Goal: Information Seeking & Learning: Learn about a topic

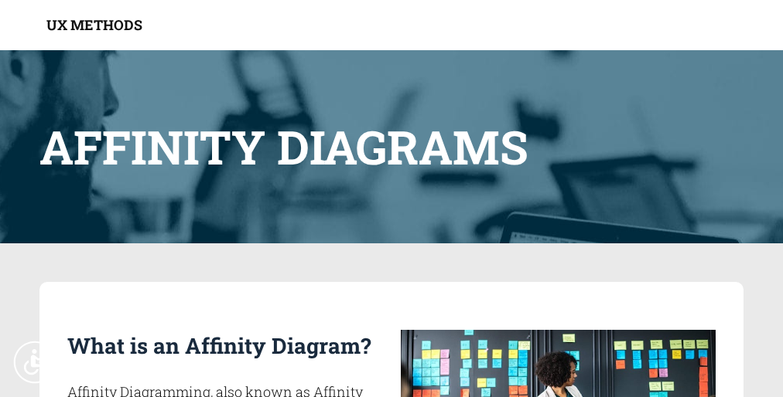
click at [391, 199] on header "Affinity Diagrams" at bounding box center [391, 146] width 704 height 193
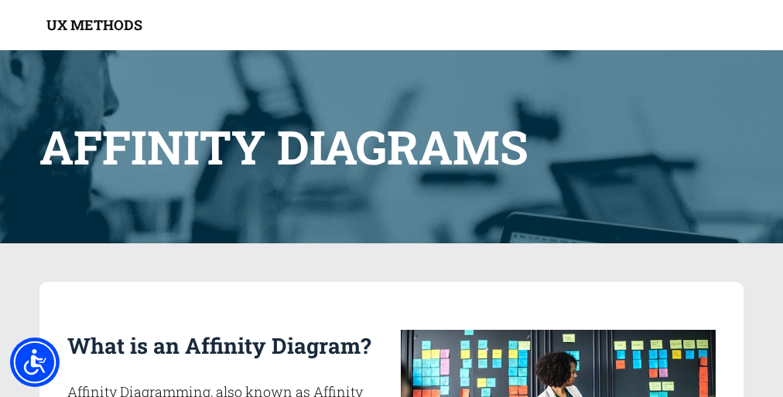
click at [391, 199] on header "Affinity Diagrams" at bounding box center [391, 146] width 704 height 193
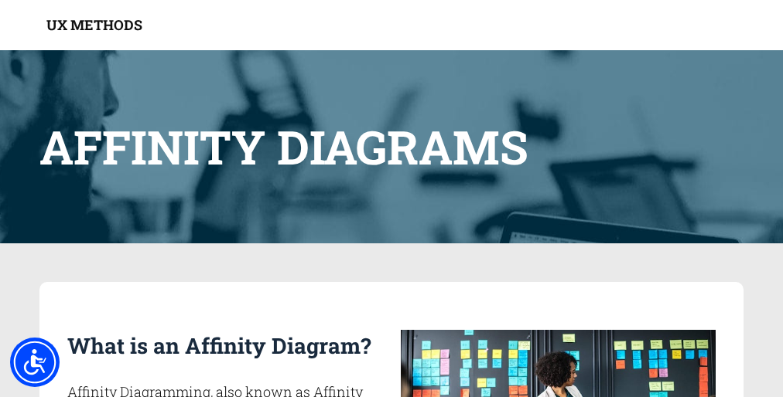
click at [391, 199] on header "Affinity Diagrams" at bounding box center [391, 146] width 704 height 193
